Goal: Task Accomplishment & Management: Use online tool/utility

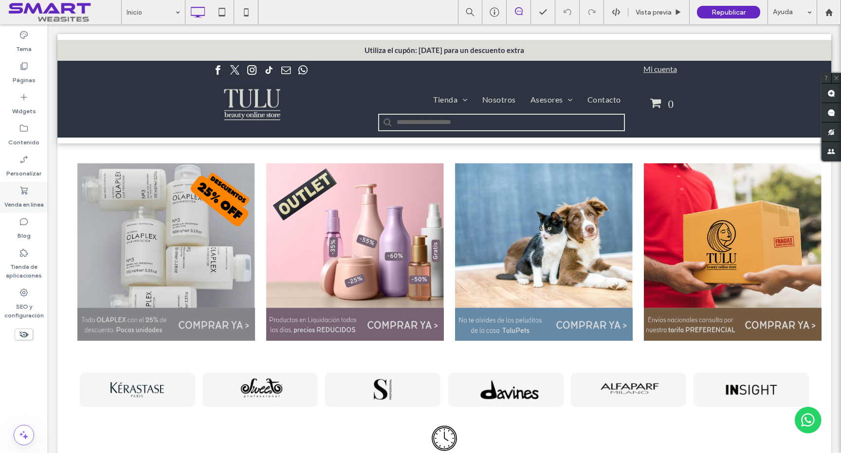
click at [23, 198] on label "Venda en línea" at bounding box center [23, 203] width 39 height 14
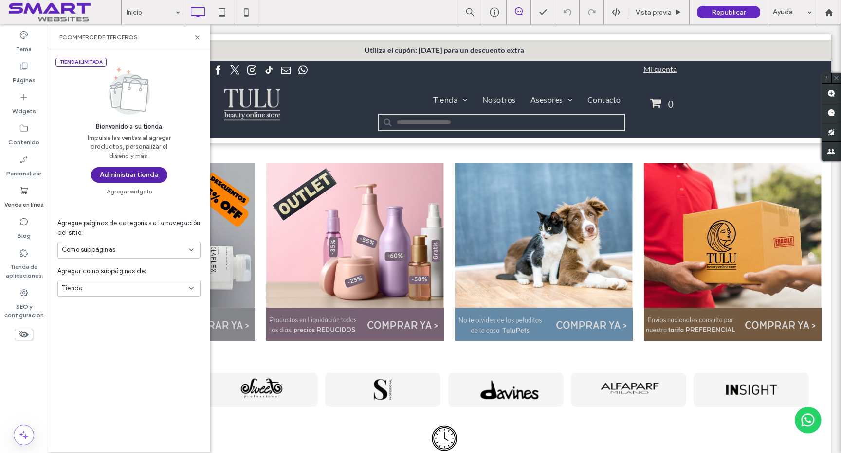
click at [103, 175] on button "Administrar tienda" at bounding box center [129, 175] width 76 height 16
